Goal: Find specific page/section: Find specific page/section

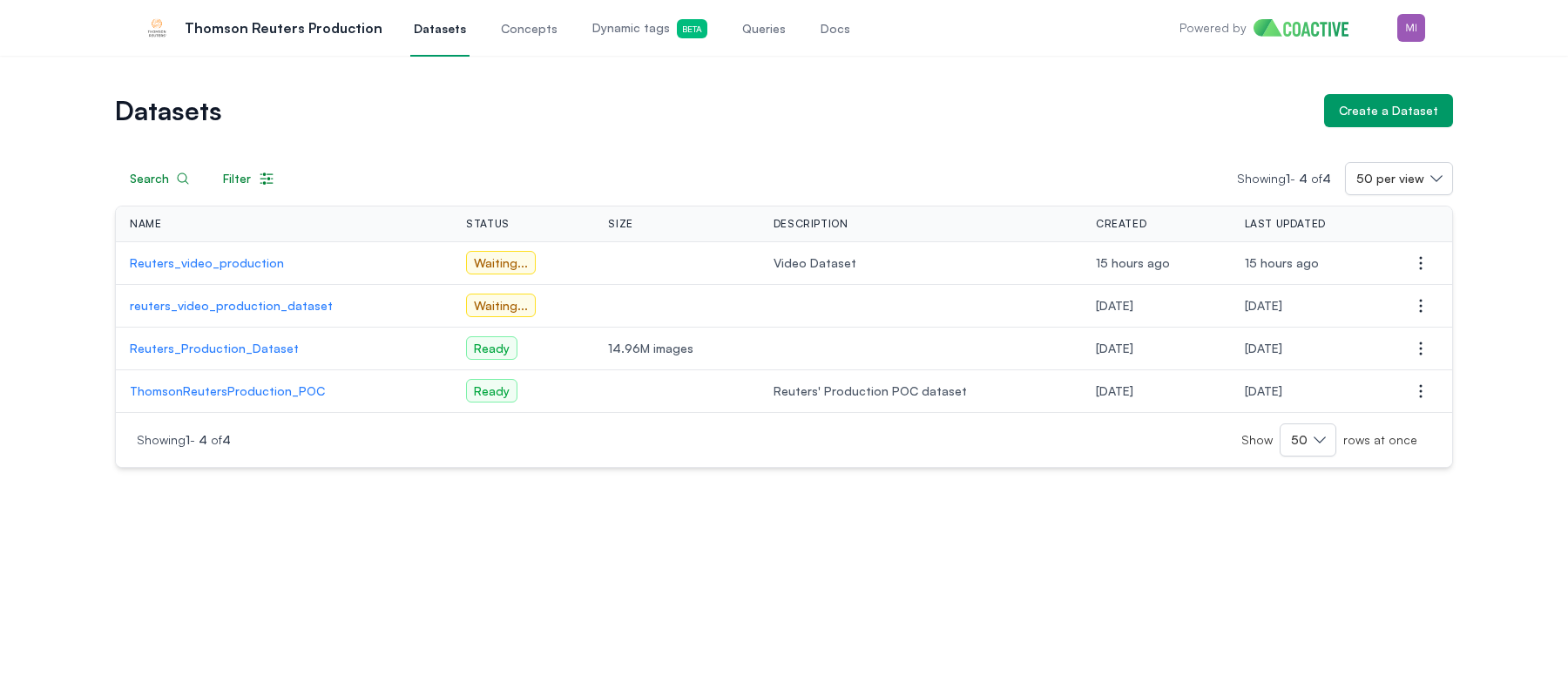
click at [758, 30] on span "Queries" at bounding box center [764, 28] width 43 height 17
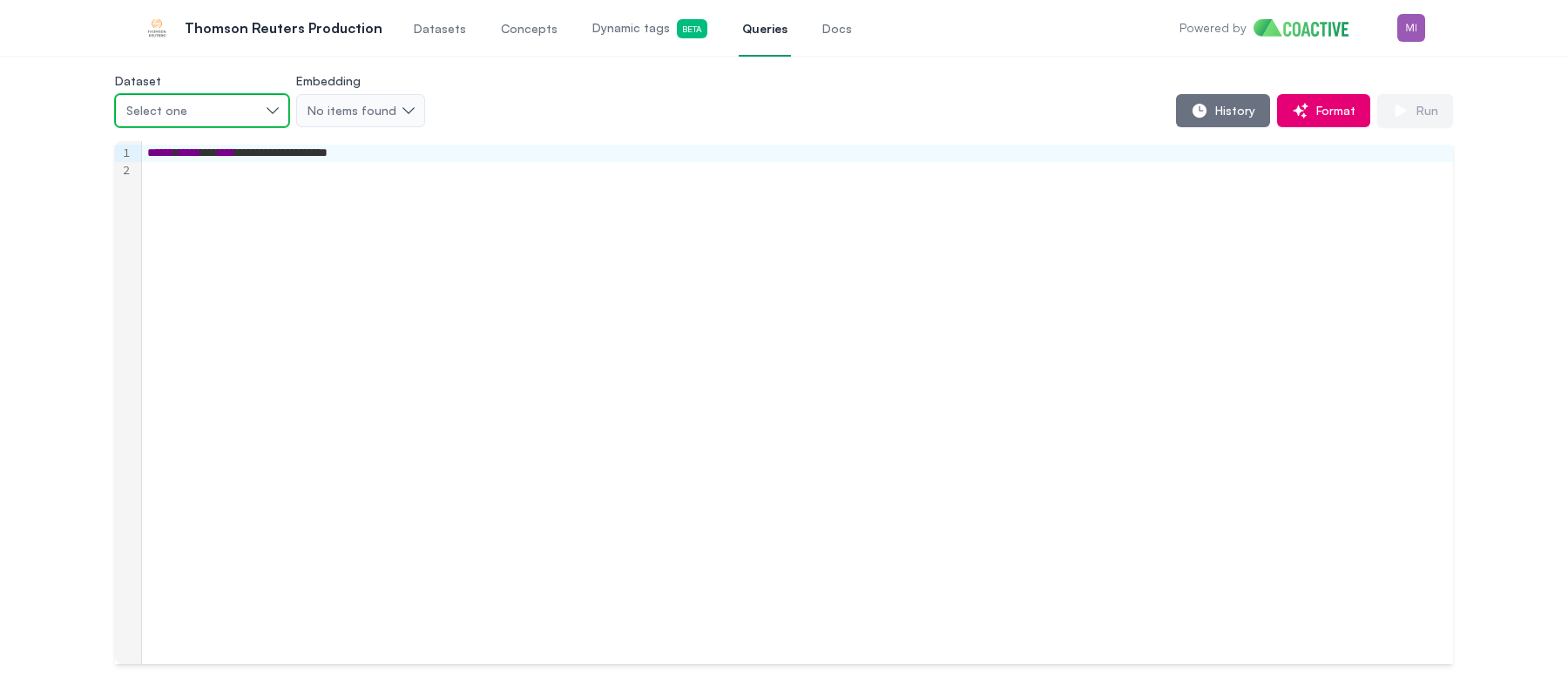
click at [256, 109] on div "Select one" at bounding box center [193, 110] width 134 height 17
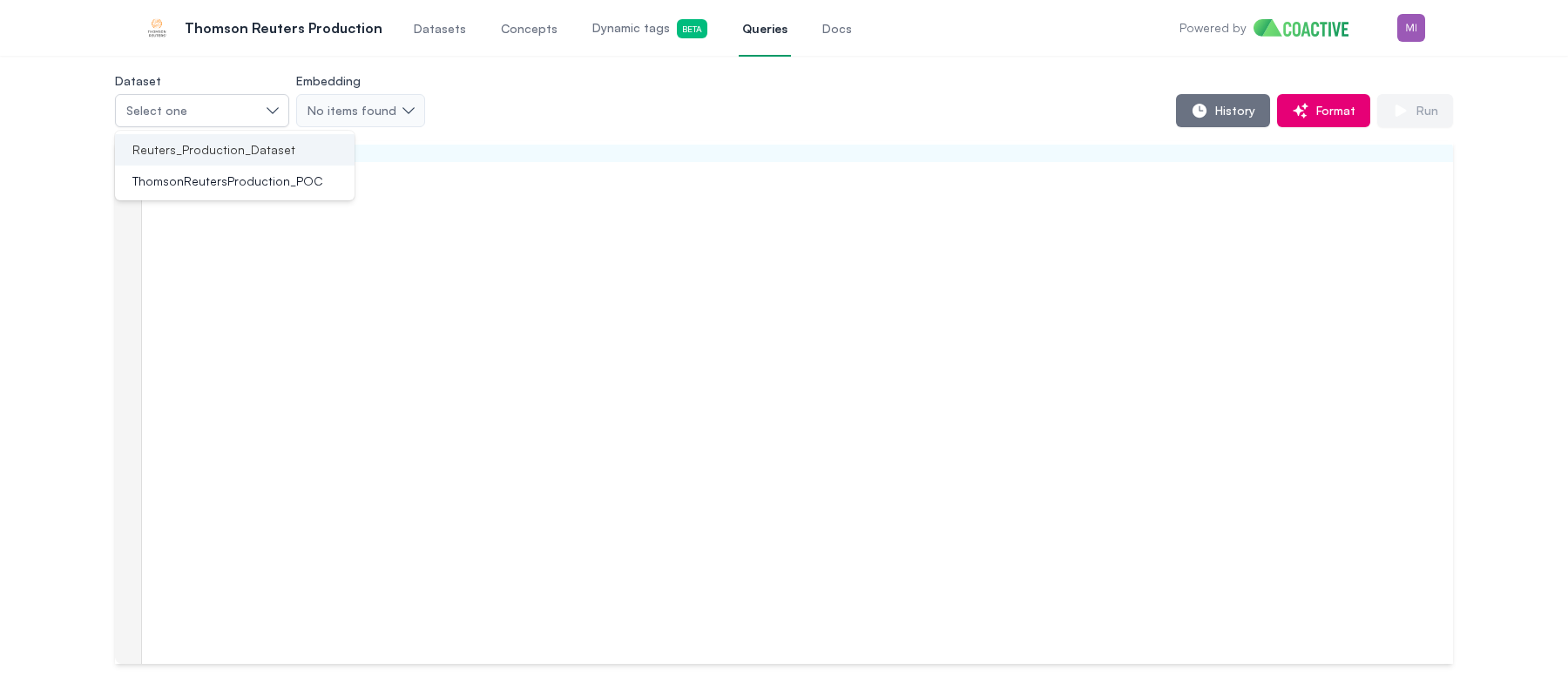
click at [229, 149] on span "Reuters_Production_Dataset" at bounding box center [213, 149] width 163 height 17
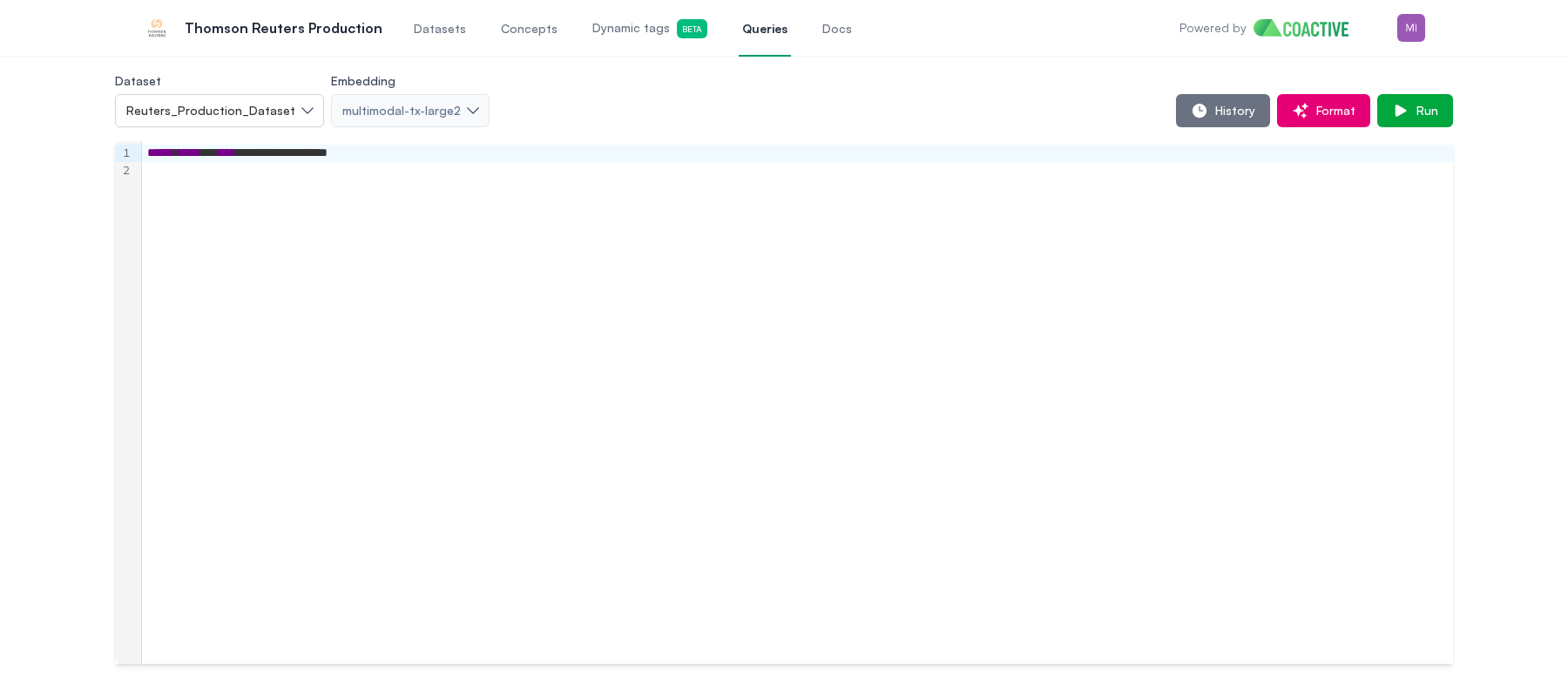
click at [693, 92] on div "Dataset Reuters_Production_Dataset Embedding multimodal-tx-large2 History Forma…" at bounding box center [784, 99] width 1338 height 58
click at [425, 38] on link "Datasets" at bounding box center [440, 28] width 60 height 58
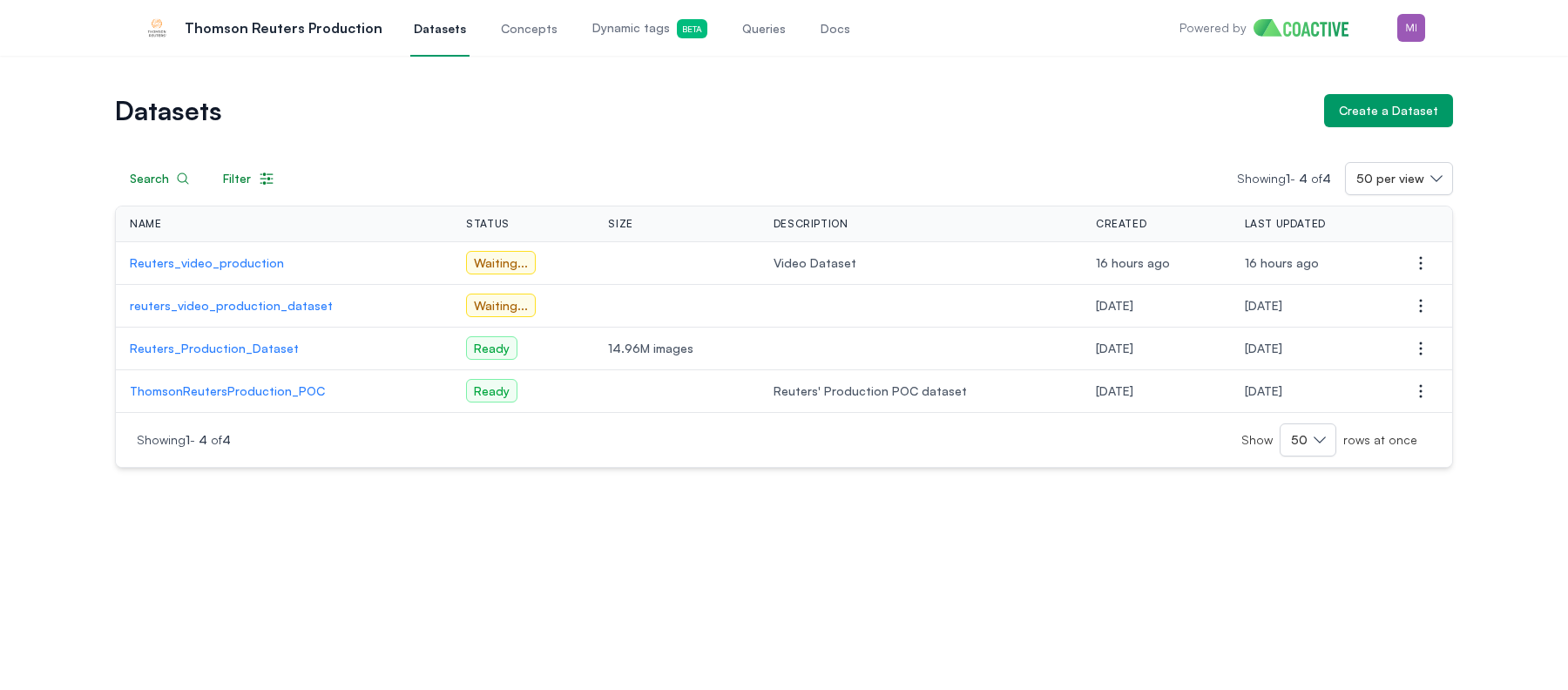
click at [212, 346] on p "Reuters_Production_Dataset" at bounding box center [284, 348] width 308 height 17
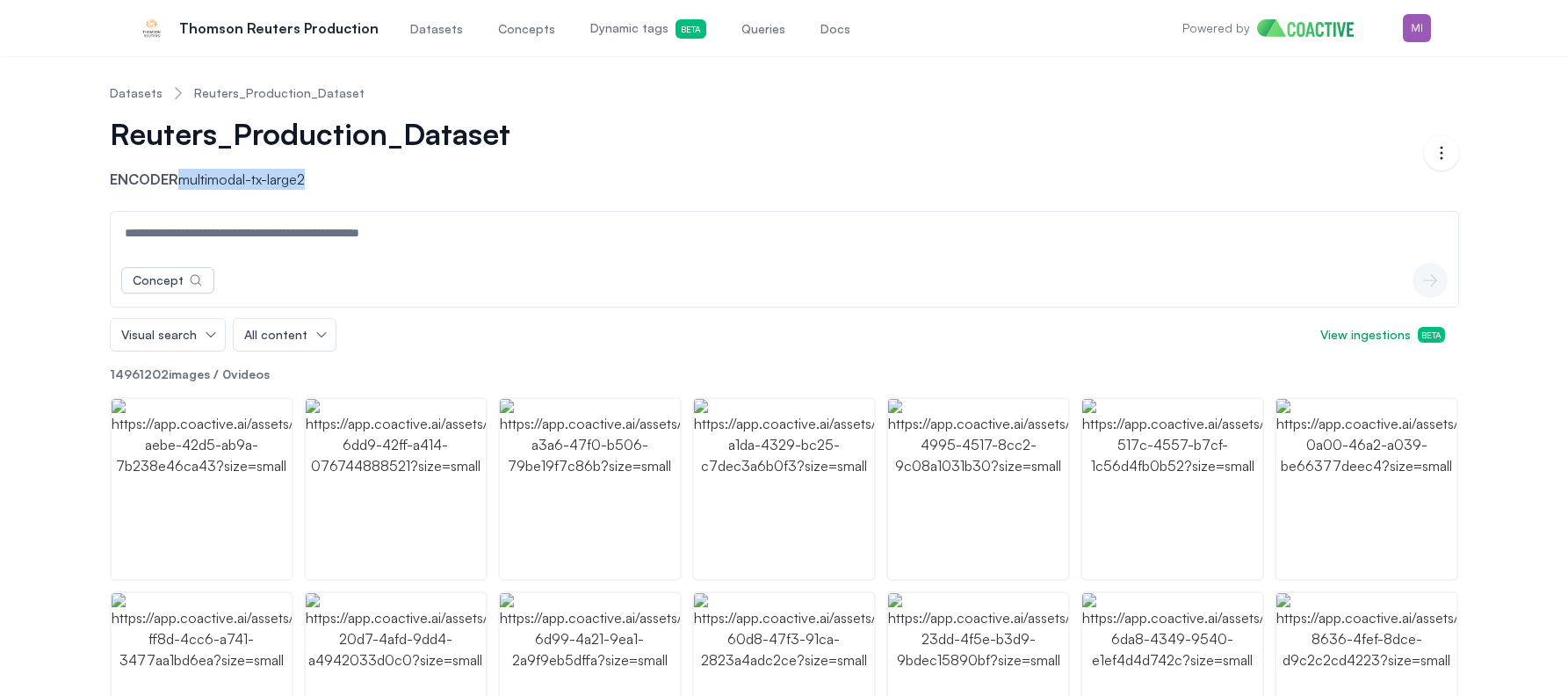
drag, startPoint x: 349, startPoint y: 181, endPoint x: 184, endPoint y: 186, distance: 165.1
click at [184, 186] on p "Encoder multimodal-tx-large2" at bounding box center [329, 179] width 439 height 21
click at [812, 148] on div "Reuters_Production_Dataset Encoder multimodal-tx-large2" at bounding box center [767, 152] width 1315 height 74
